Goal: Task Accomplishment & Management: Manage account settings

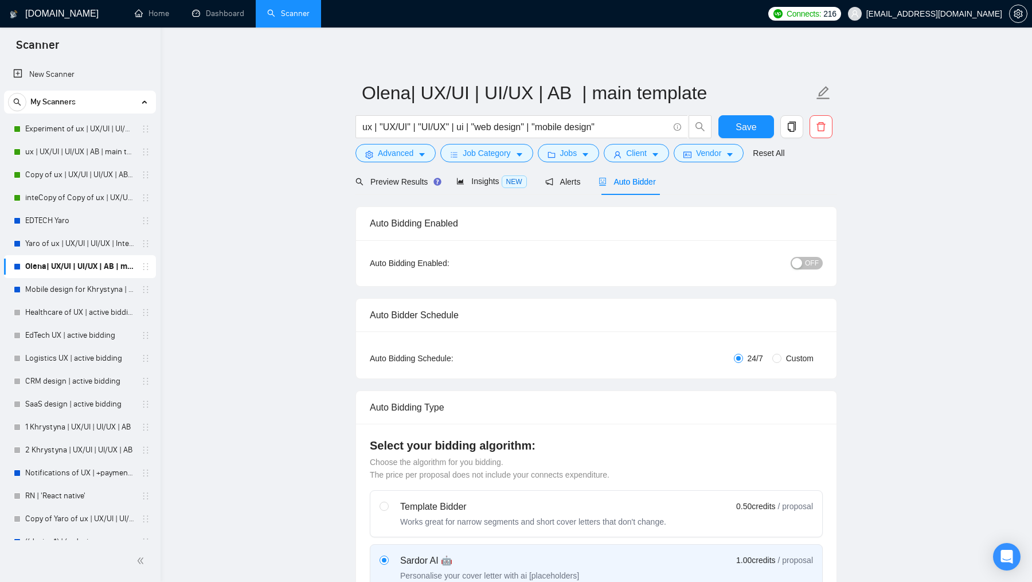
click at [801, 263] on div "button" at bounding box center [797, 263] width 10 height 10
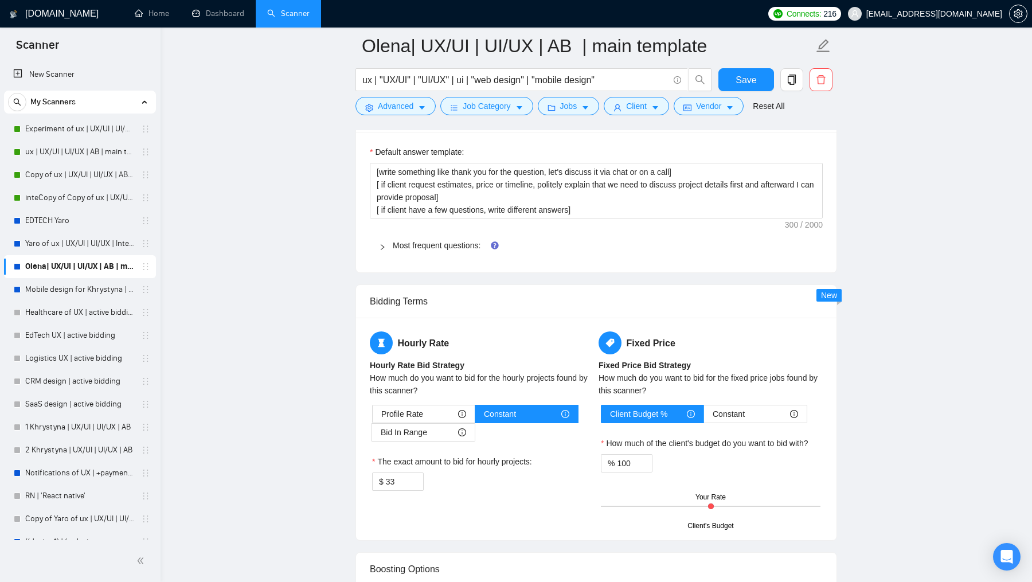
scroll to position [1722, 0]
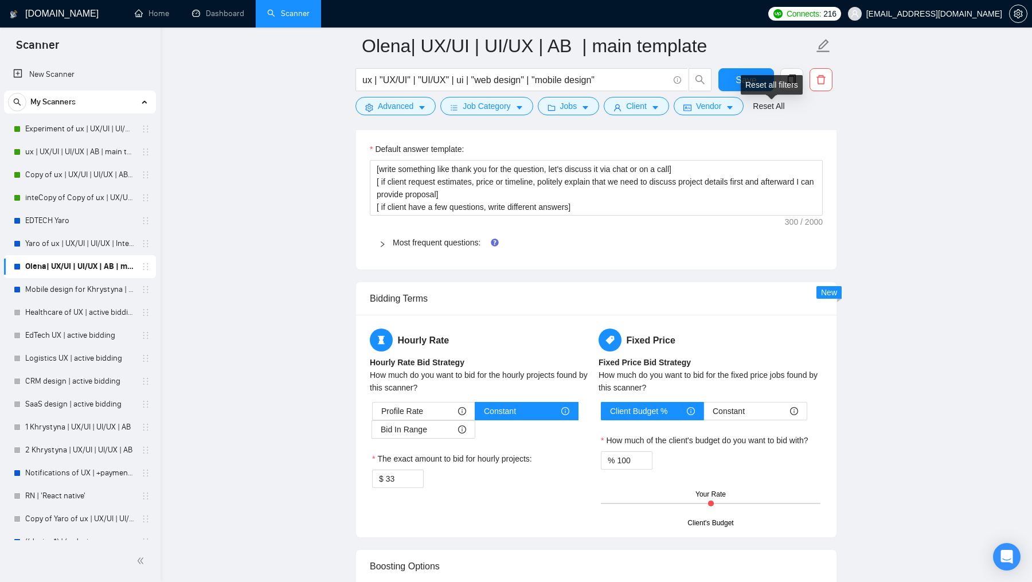
click at [749, 78] on div "Reset all filters" at bounding box center [772, 84] width 62 height 19
click at [734, 76] on button "Save" at bounding box center [746, 79] width 56 height 23
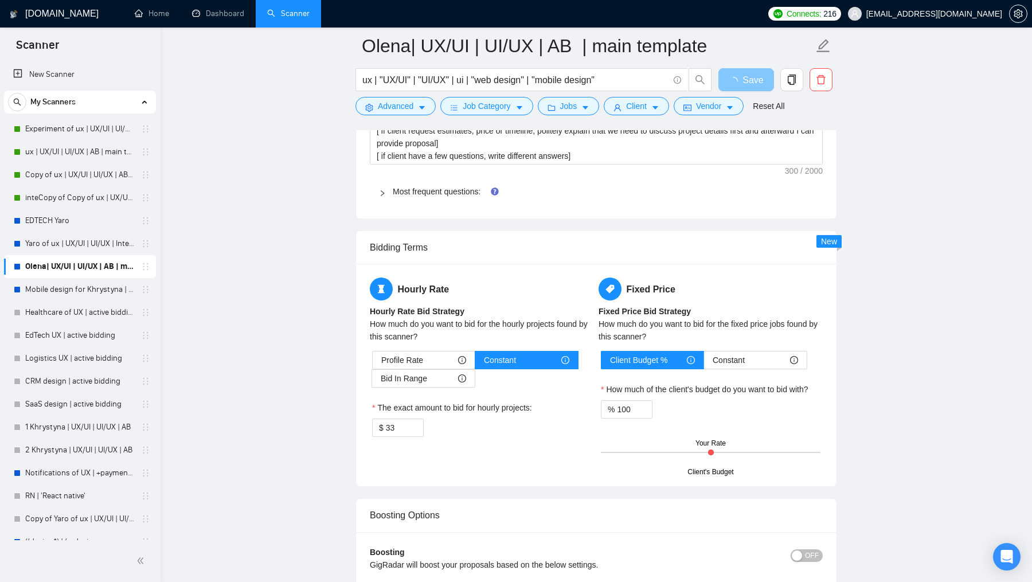
scroll to position [1780, 0]
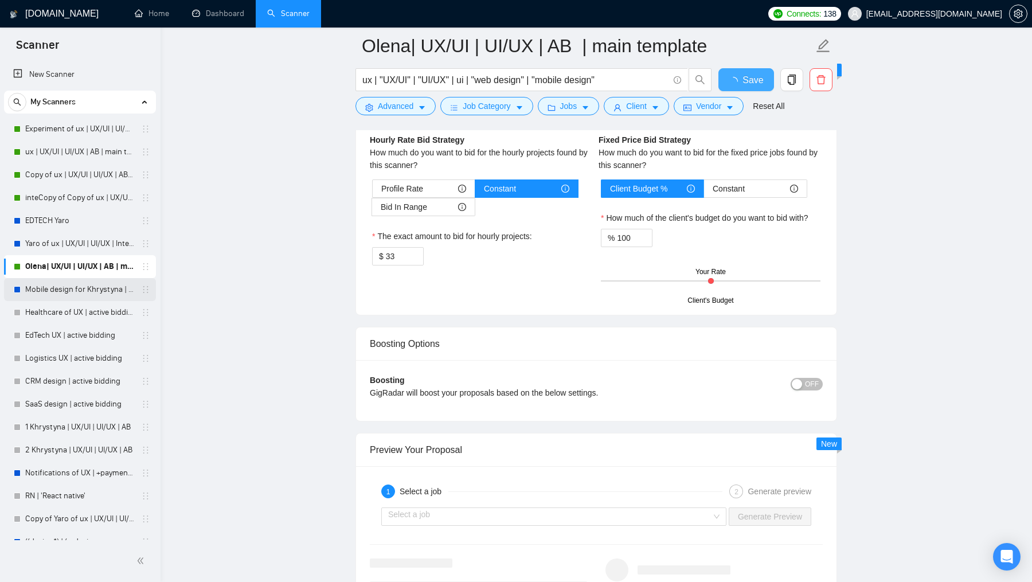
checkbox input "true"
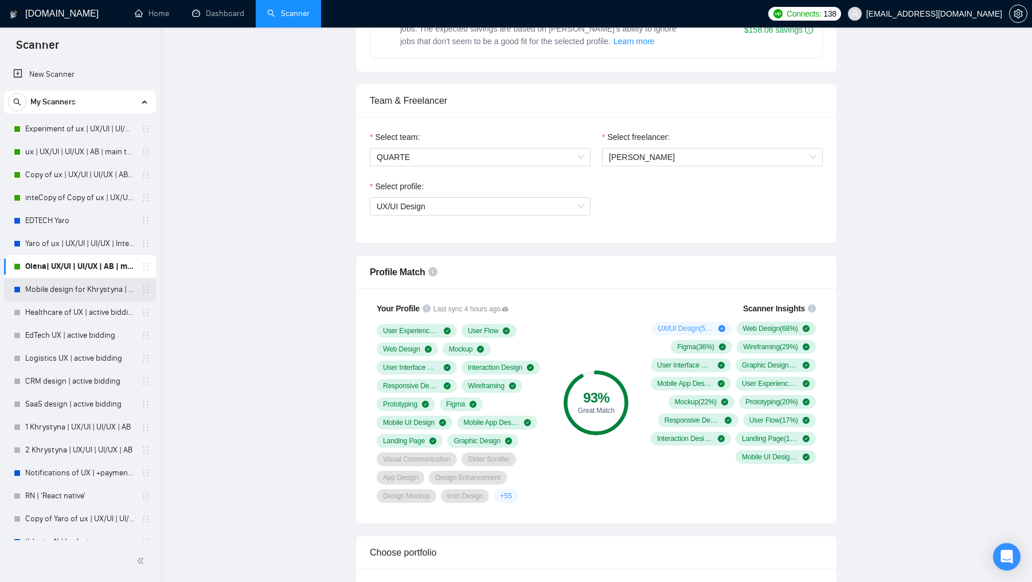
scroll to position [0, 0]
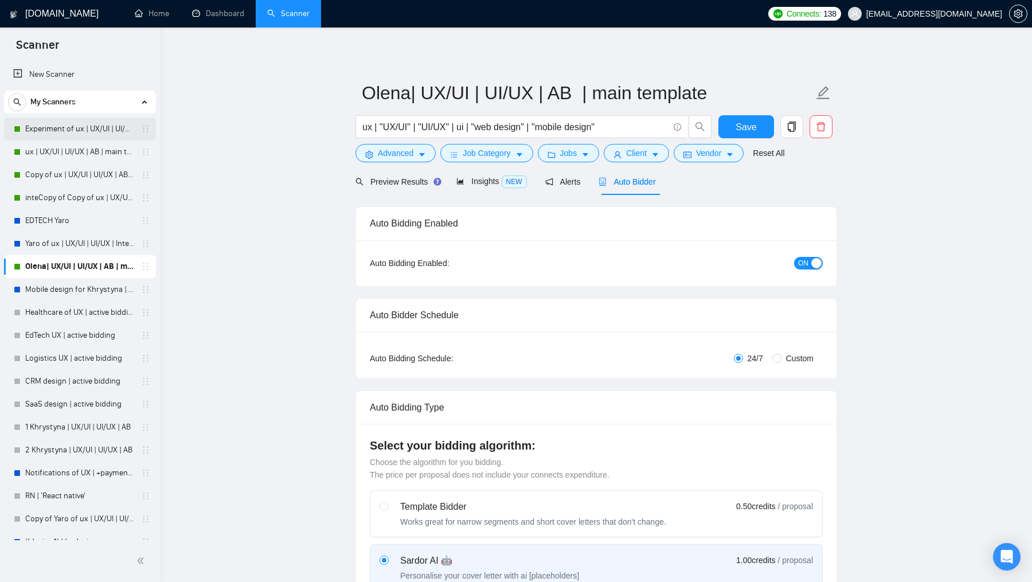
click at [66, 131] on link "Experiment of ux | UX/UI | UI/UX | AB | main template" at bounding box center [79, 129] width 109 height 23
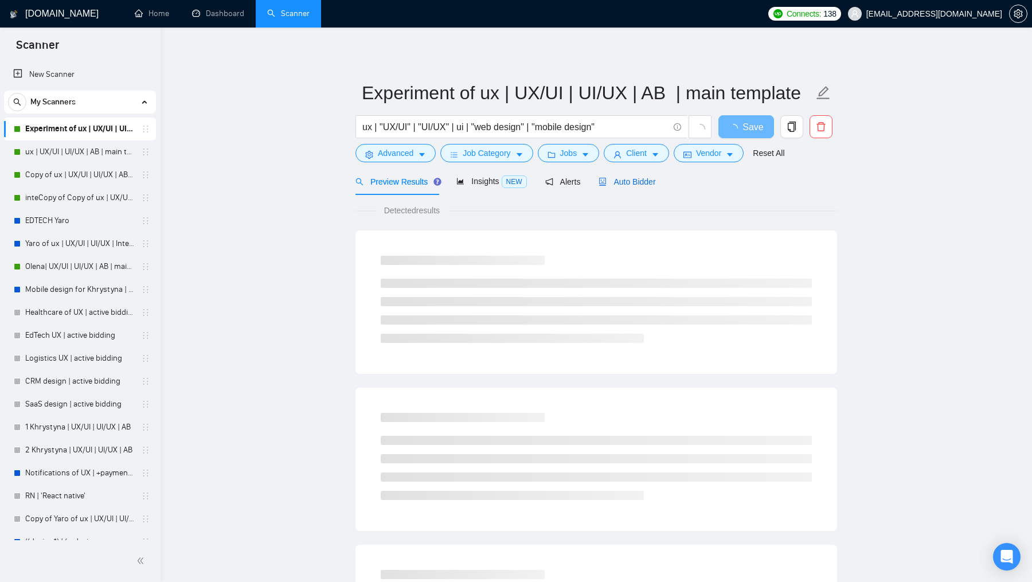
click at [647, 180] on span "Auto Bidder" at bounding box center [626, 181] width 57 height 9
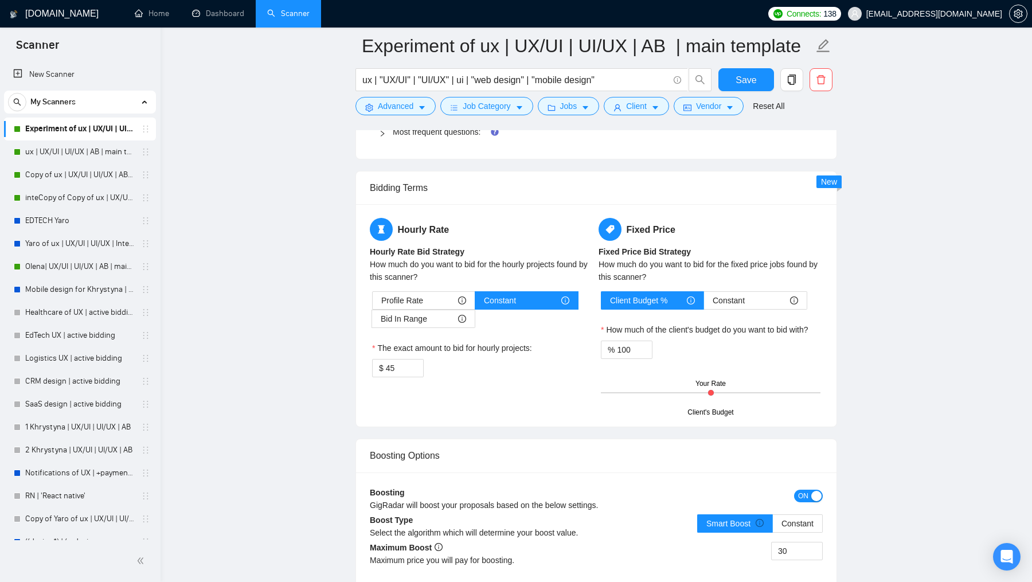
scroll to position [1833, 0]
click at [557, 108] on button "Jobs" at bounding box center [569, 106] width 62 height 18
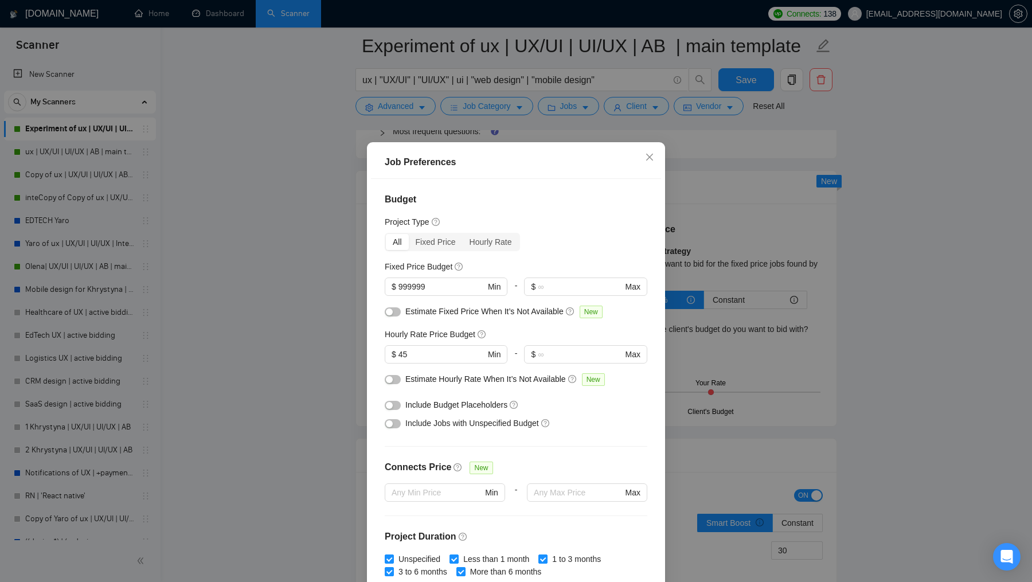
scroll to position [52, 0]
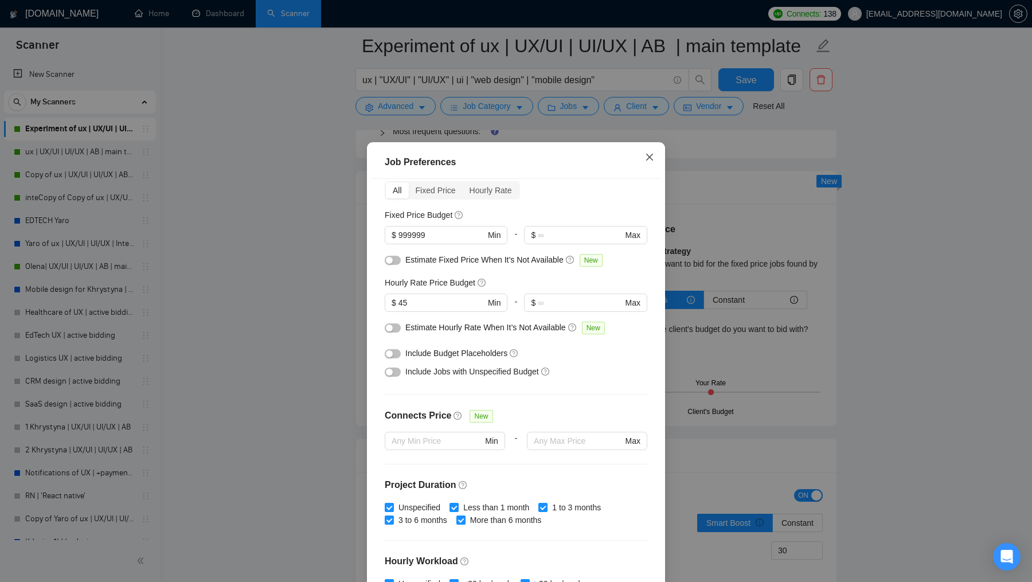
click at [648, 159] on icon "close" at bounding box center [649, 157] width 7 height 7
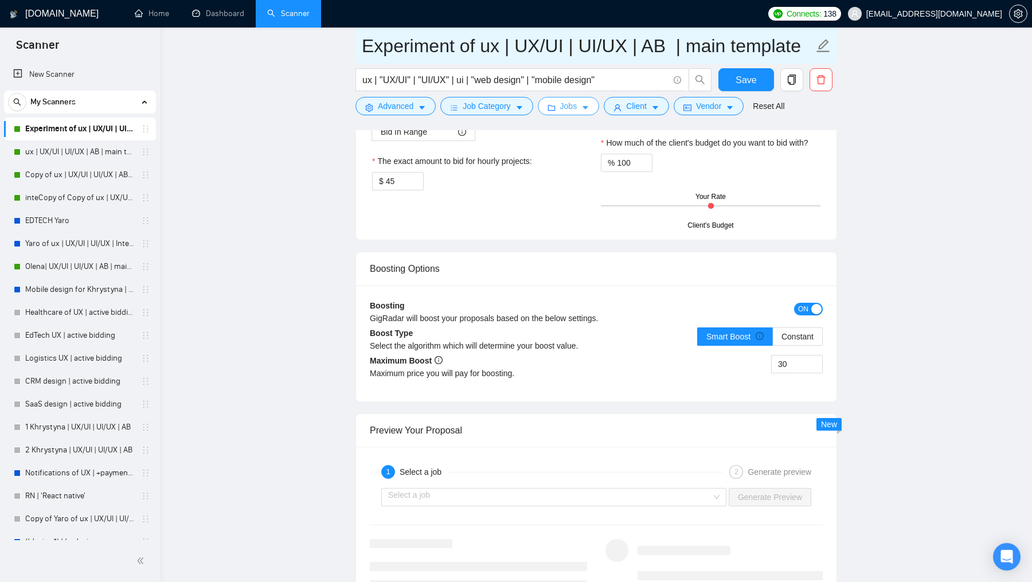
scroll to position [1864, 0]
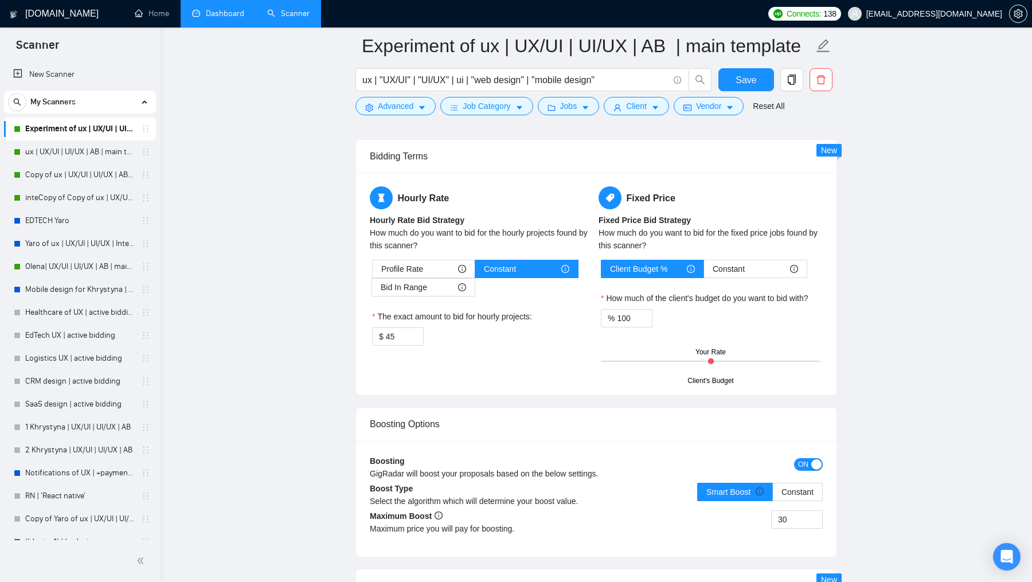
click at [239, 9] on link "Dashboard" at bounding box center [218, 14] width 52 height 10
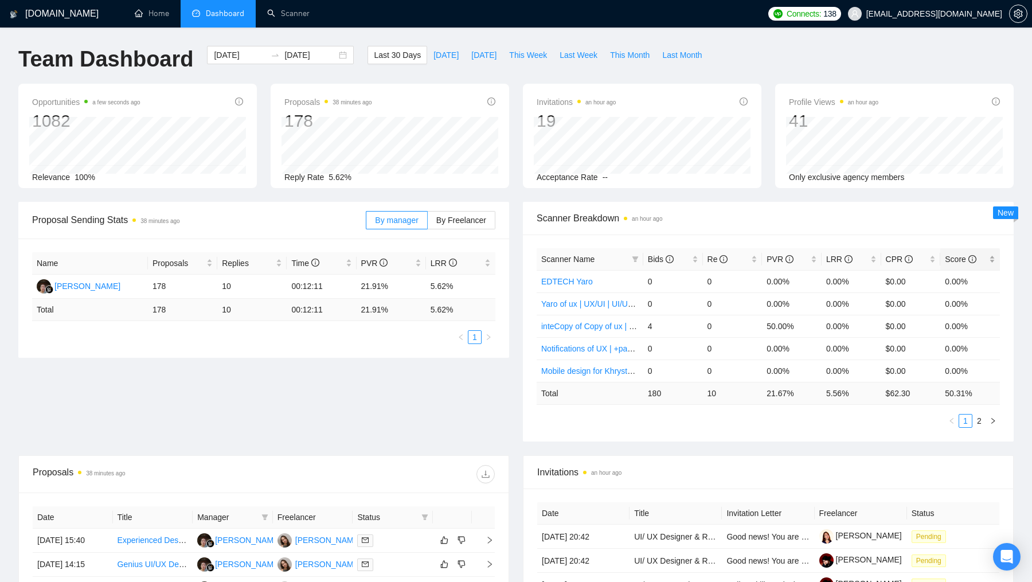
click at [970, 259] on icon "info-circle" at bounding box center [972, 259] width 8 height 8
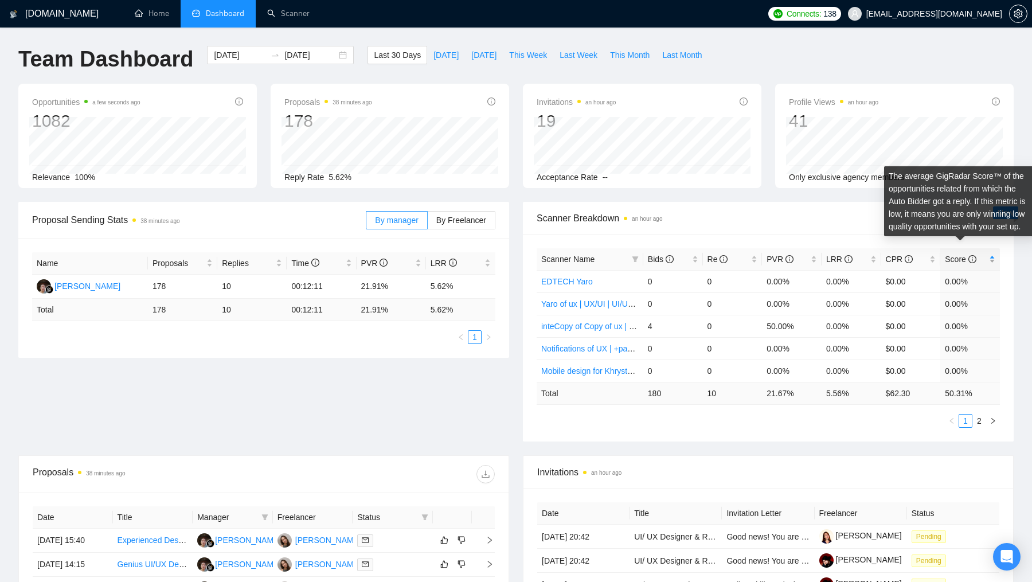
click at [970, 259] on icon "info-circle" at bounding box center [972, 259] width 8 height 8
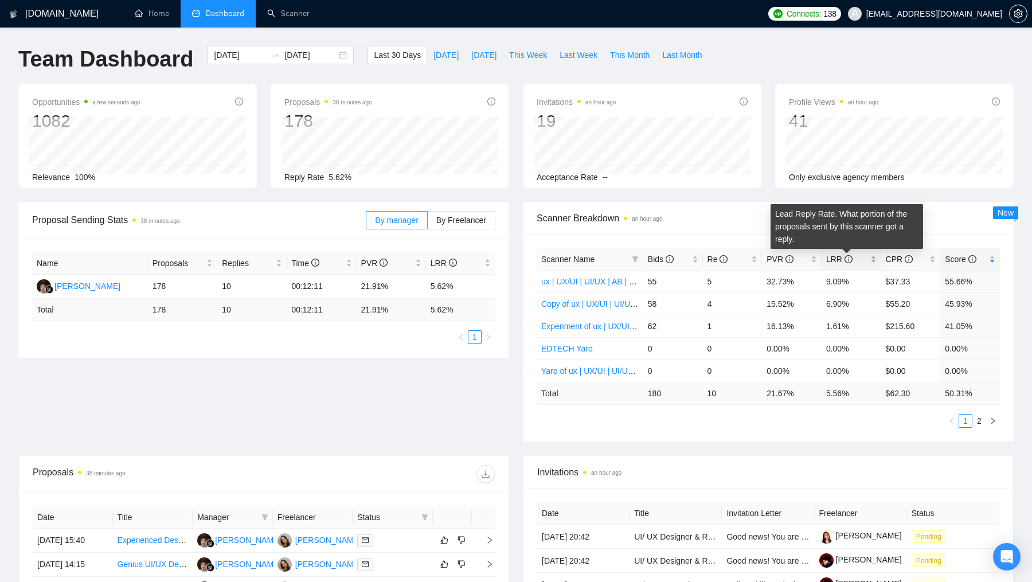
click at [846, 260] on icon "info-circle" at bounding box center [848, 259] width 8 height 8
